Goal: Transaction & Acquisition: Purchase product/service

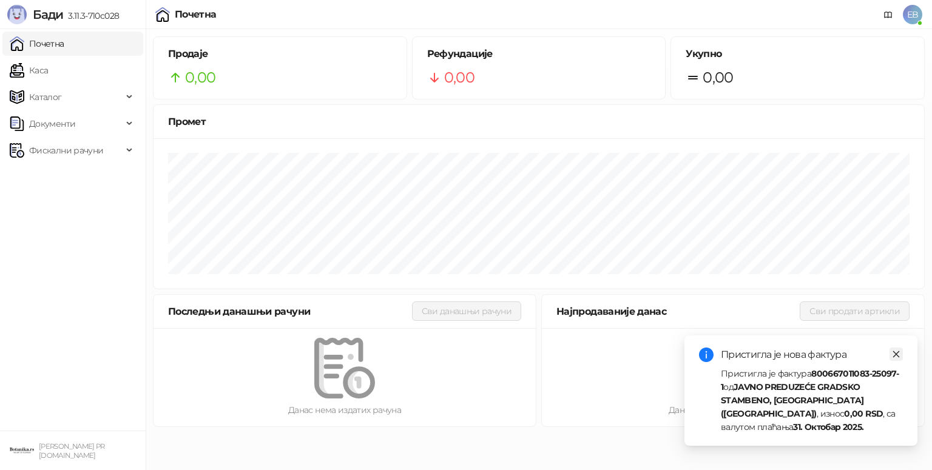
click at [893, 355] on icon "close" at bounding box center [895, 354] width 8 height 8
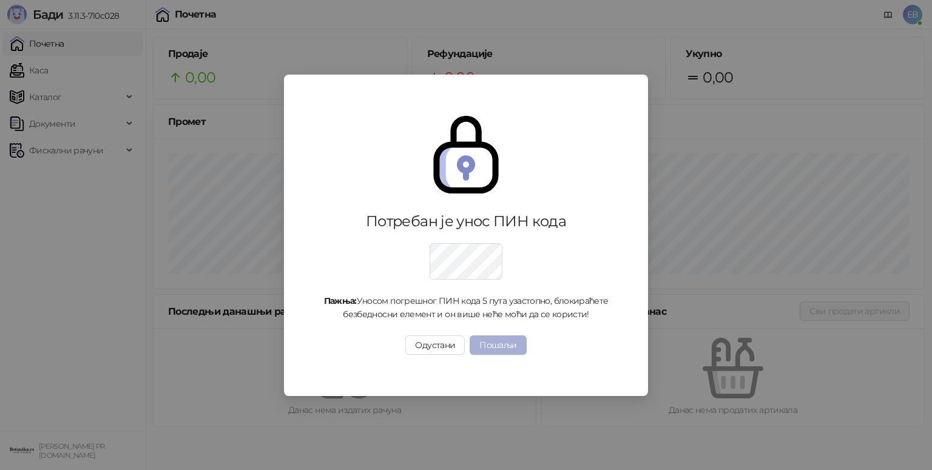
click at [505, 344] on button "Пошаљи" at bounding box center [497, 344] width 56 height 19
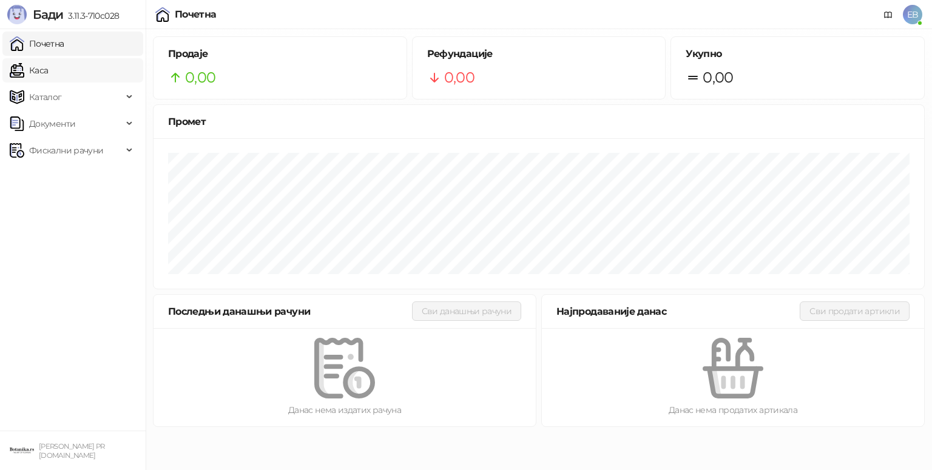
click at [48, 72] on link "Каса" at bounding box center [29, 70] width 38 height 24
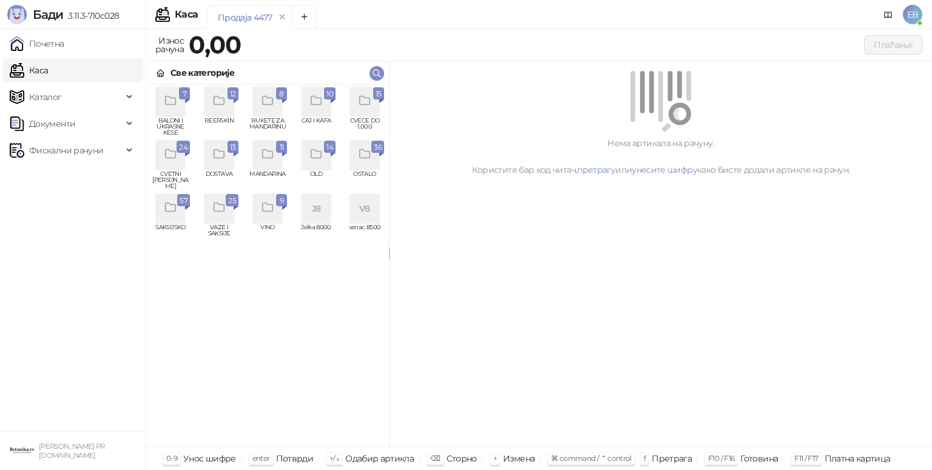
click at [184, 148] on span "24" at bounding box center [183, 147] width 8 height 13
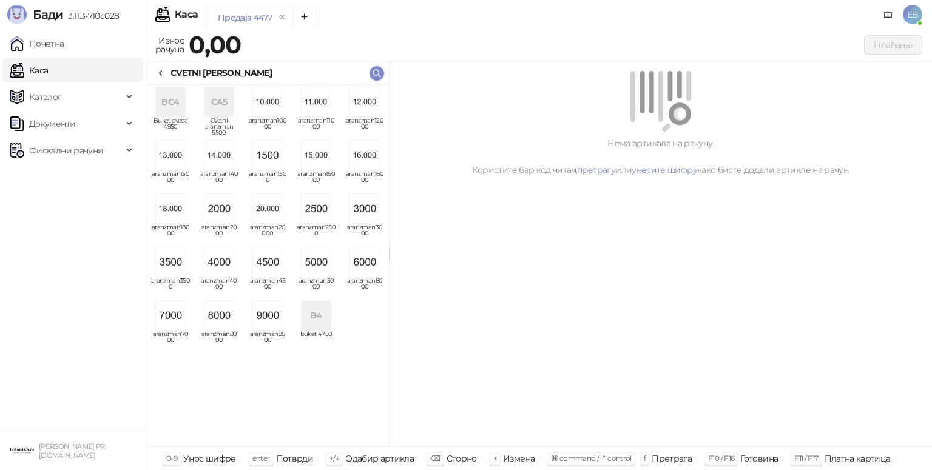
click at [173, 260] on img "grid" at bounding box center [170, 261] width 29 height 29
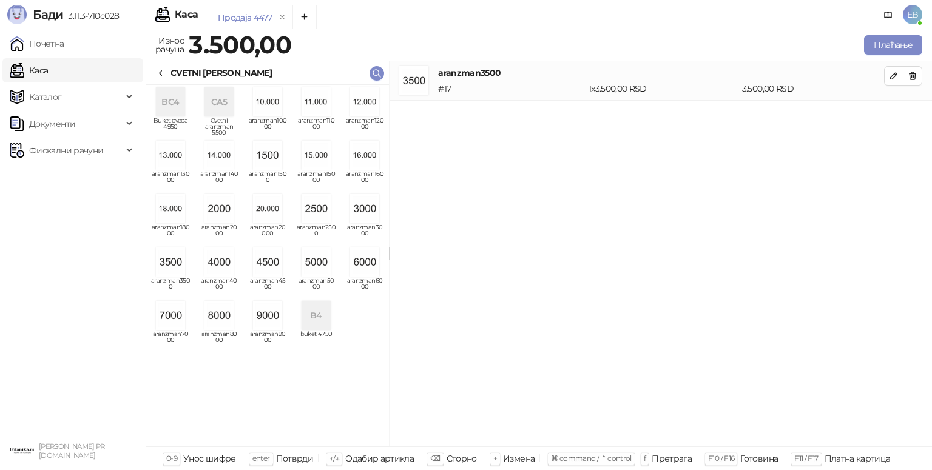
click at [159, 78] on div at bounding box center [161, 72] width 10 height 13
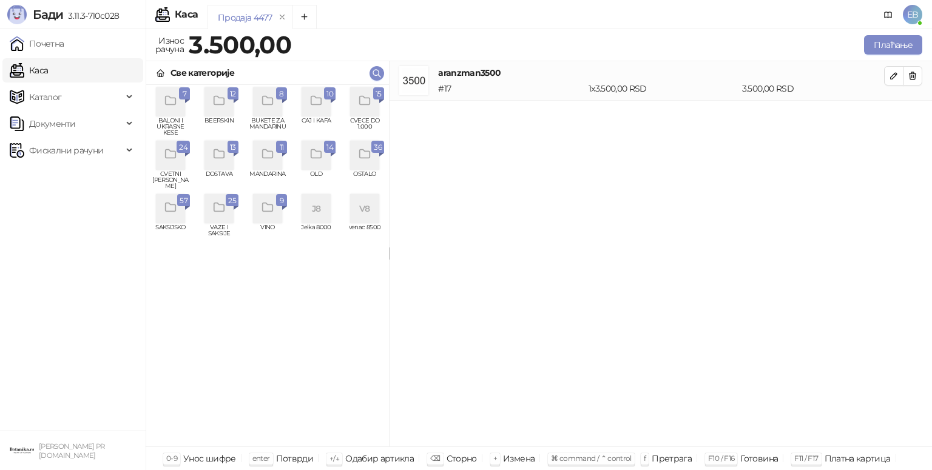
click at [363, 105] on icon "grid" at bounding box center [364, 100] width 10 height 8
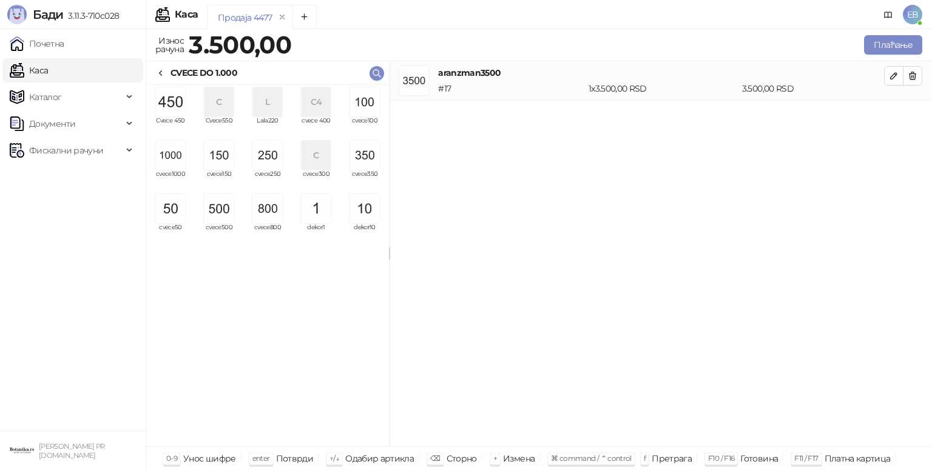
click at [230, 159] on img "grid" at bounding box center [218, 155] width 29 height 29
click at [890, 46] on button "Плаћање" at bounding box center [893, 44] width 58 height 19
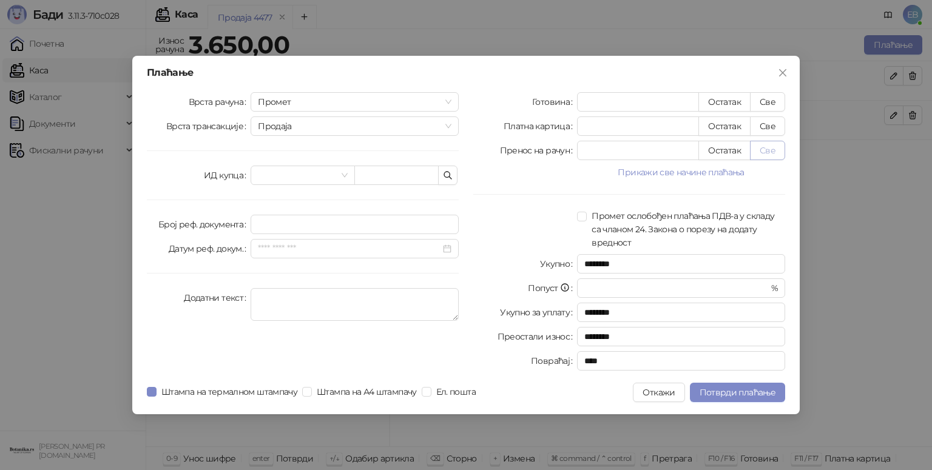
click at [769, 155] on button "Све" at bounding box center [767, 150] width 35 height 19
type input "****"
click at [770, 395] on span "Потврди плаћање" at bounding box center [737, 392] width 76 height 11
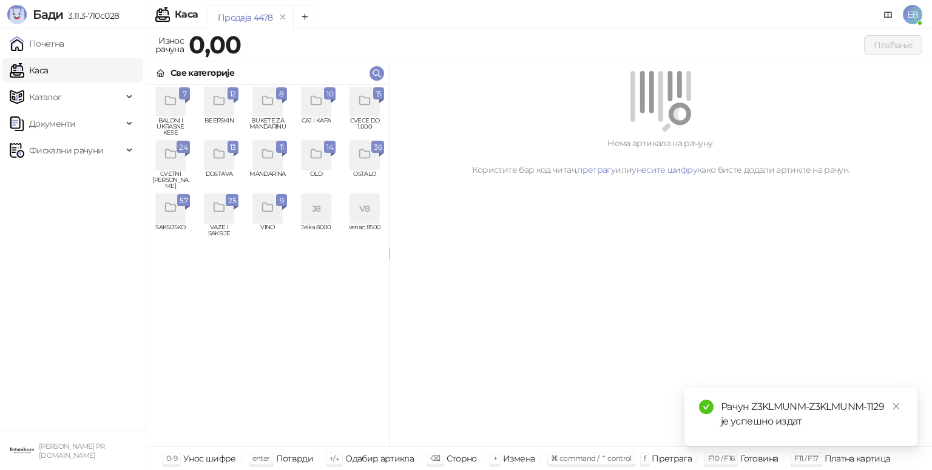
click at [369, 104] on icon "grid" at bounding box center [364, 100] width 10 height 8
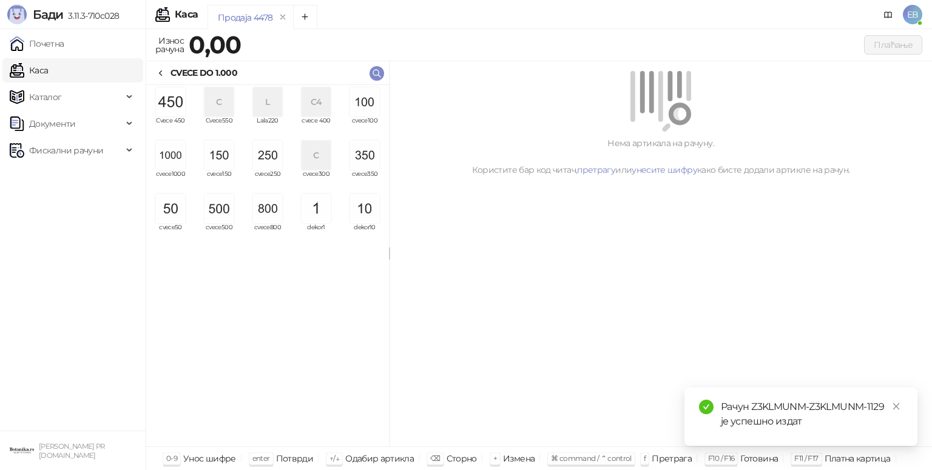
click at [180, 160] on img "grid" at bounding box center [170, 155] width 29 height 29
click at [176, 159] on img "grid" at bounding box center [170, 155] width 29 height 29
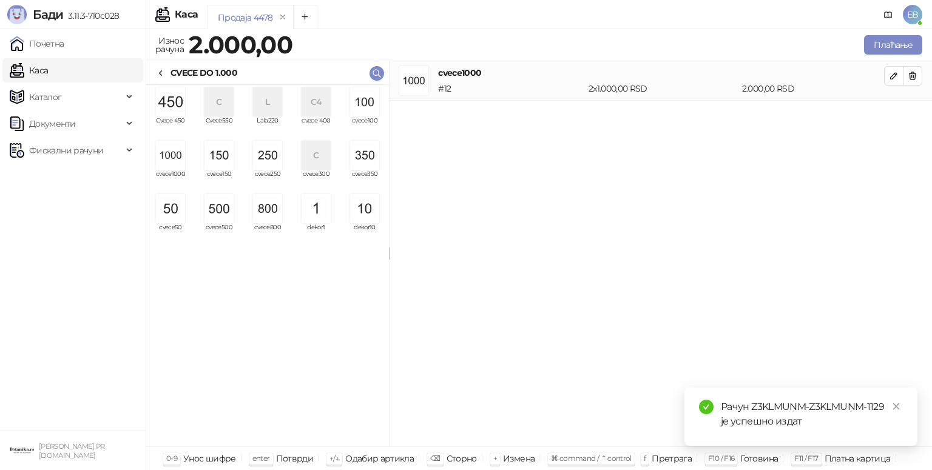
click at [371, 158] on img "grid" at bounding box center [364, 155] width 29 height 29
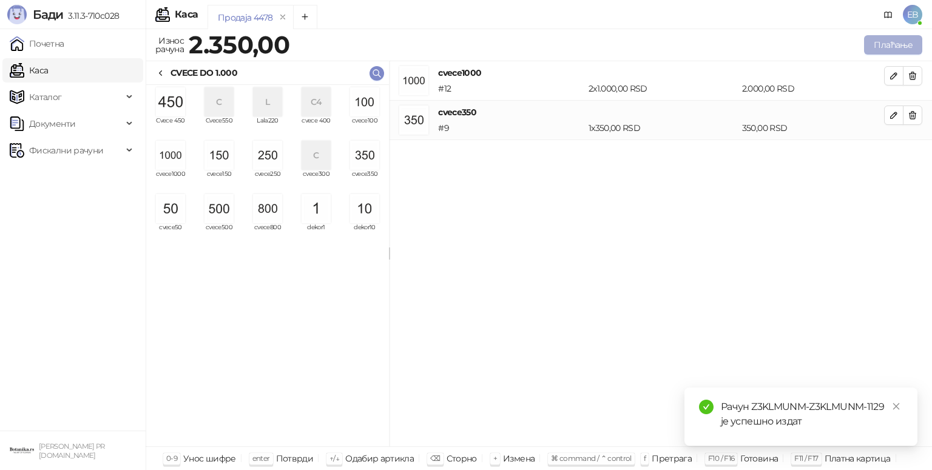
click at [901, 45] on button "Плаћање" at bounding box center [893, 44] width 58 height 19
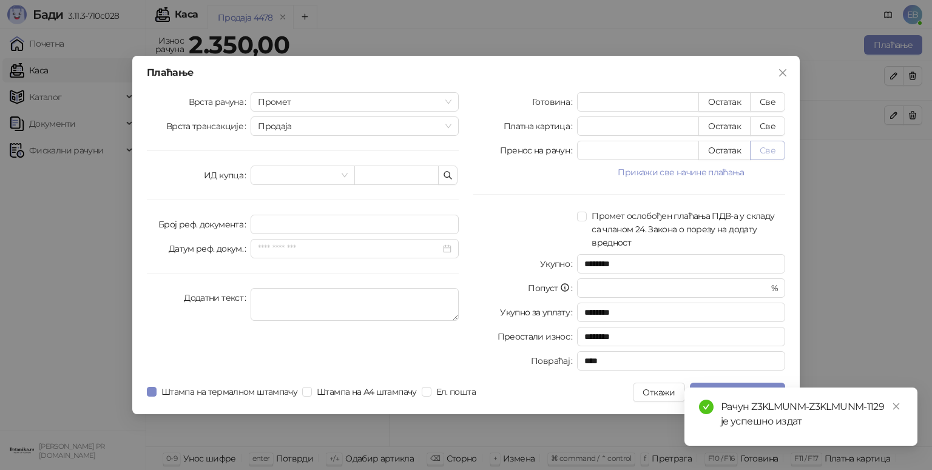
click at [761, 155] on button "Све" at bounding box center [767, 150] width 35 height 19
type input "****"
click at [897, 404] on icon "close" at bounding box center [895, 406] width 8 height 8
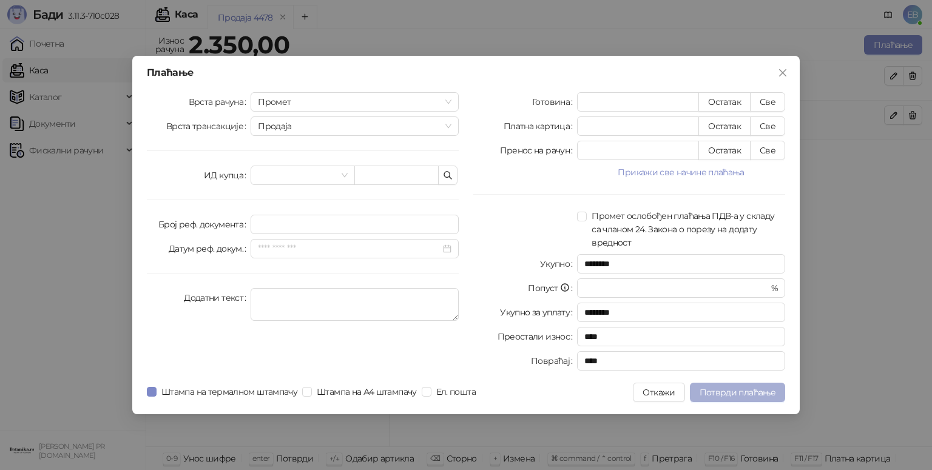
click at [762, 392] on span "Потврди плаћање" at bounding box center [737, 392] width 76 height 11
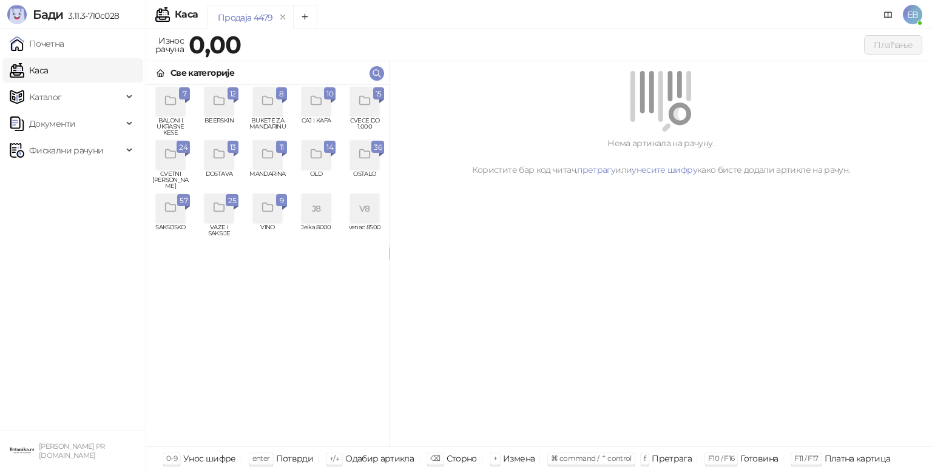
click at [370, 111] on div "grid" at bounding box center [364, 101] width 29 height 29
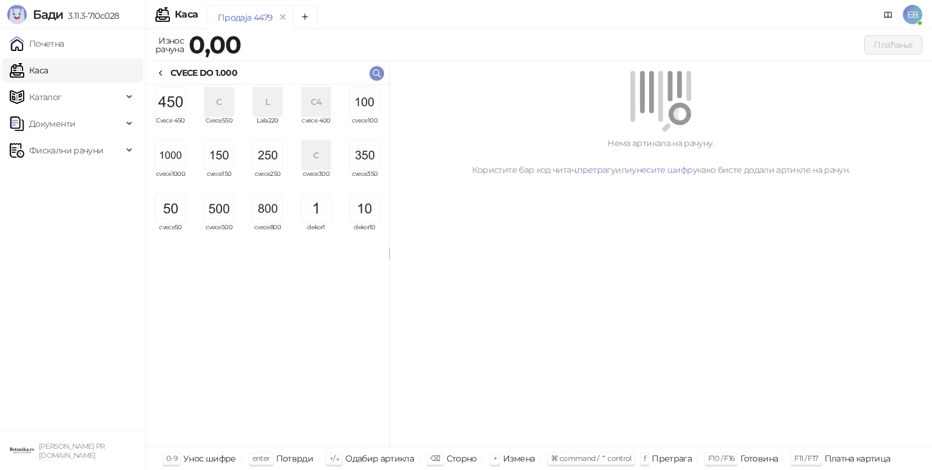
click at [177, 162] on img "grid" at bounding box center [170, 155] width 29 height 29
click at [175, 160] on img "grid" at bounding box center [170, 155] width 29 height 29
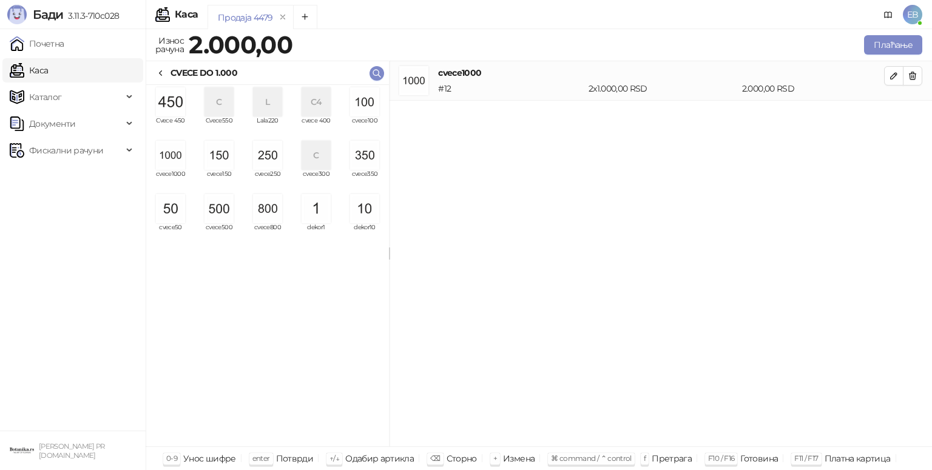
click at [176, 159] on img "grid" at bounding box center [170, 155] width 29 height 29
click at [282, 20] on icon "remove" at bounding box center [282, 17] width 8 height 8
